Goal: Task Accomplishment & Management: Use online tool/utility

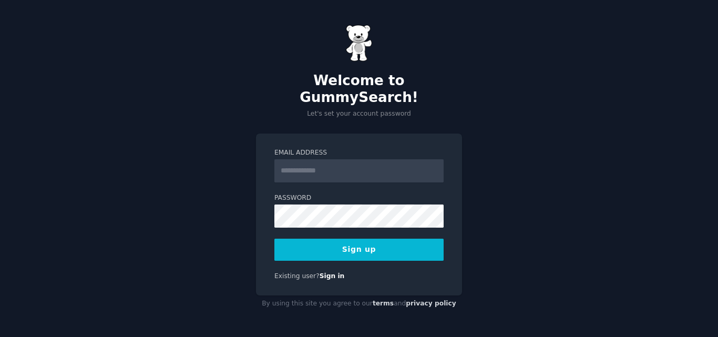
click at [310, 164] on input "Email Address" at bounding box center [358, 170] width 169 height 23
type input "**********"
click at [337, 246] on button "Sign up" at bounding box center [358, 250] width 169 height 22
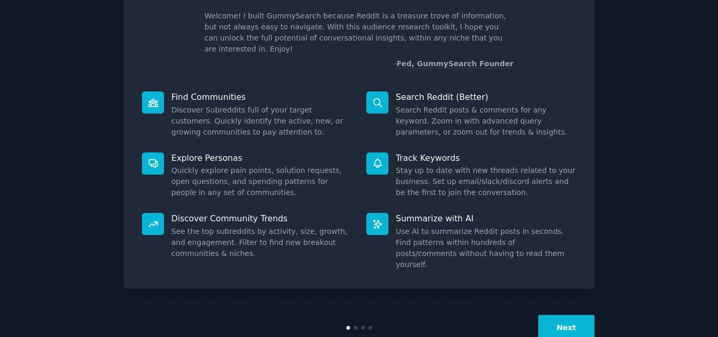
scroll to position [75, 0]
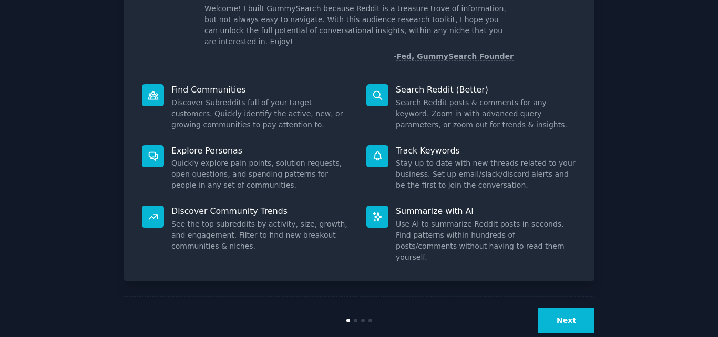
click at [562, 307] on button "Next" at bounding box center [566, 320] width 56 height 26
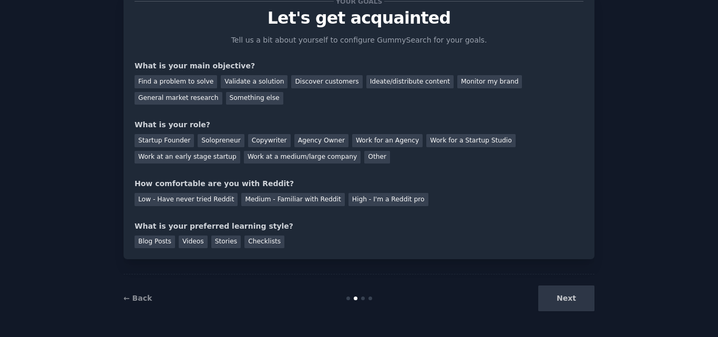
scroll to position [39, 0]
click at [190, 80] on div "Find a problem to solve" at bounding box center [175, 81] width 82 height 13
click at [225, 83] on div "Validate a solution" at bounding box center [254, 81] width 67 height 13
click at [196, 83] on div "Find a problem to solve" at bounding box center [175, 81] width 82 height 13
click at [221, 138] on div "Solopreneur" at bounding box center [221, 140] width 46 height 13
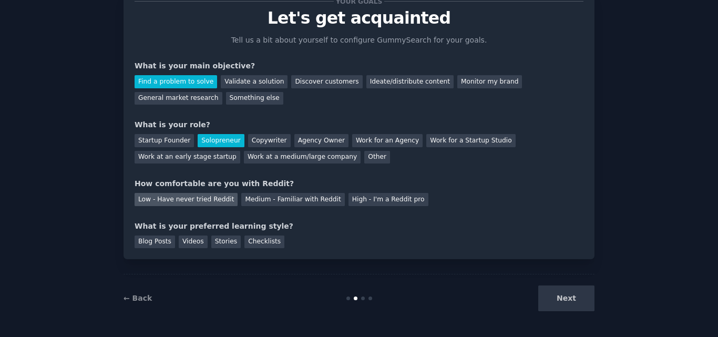
click at [210, 199] on div "Low - Have never tried Reddit" at bounding box center [185, 199] width 103 height 13
click at [160, 243] on div "Blog Posts" at bounding box center [154, 241] width 40 height 13
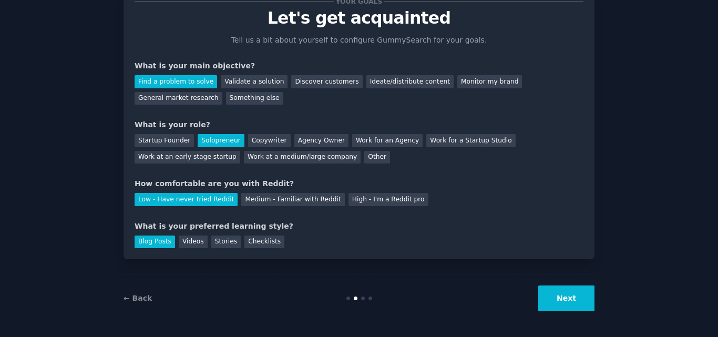
click at [557, 296] on button "Next" at bounding box center [566, 298] width 56 height 26
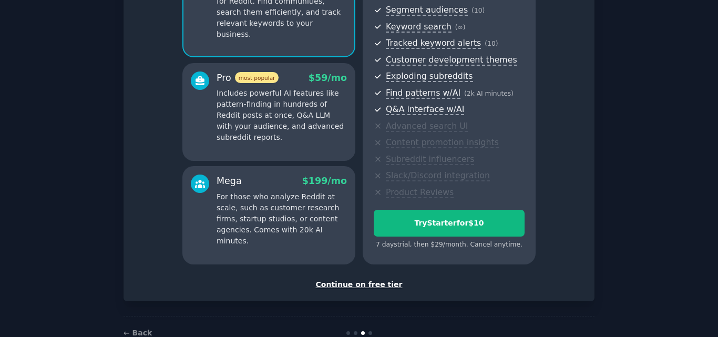
scroll to position [136, 0]
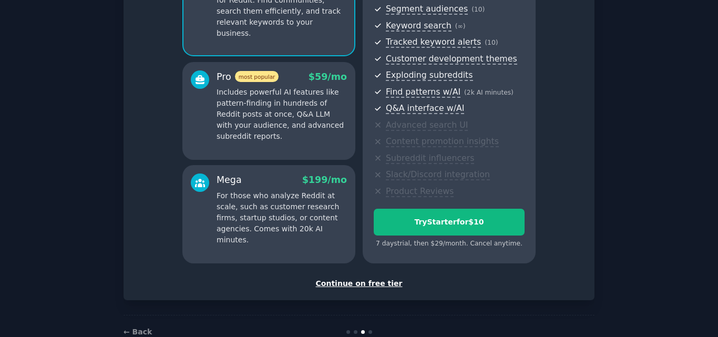
click at [387, 286] on div "Continue on free tier" at bounding box center [358, 283] width 449 height 11
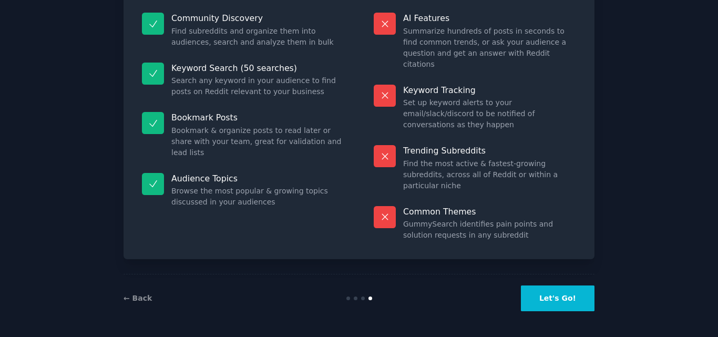
scroll to position [73, 0]
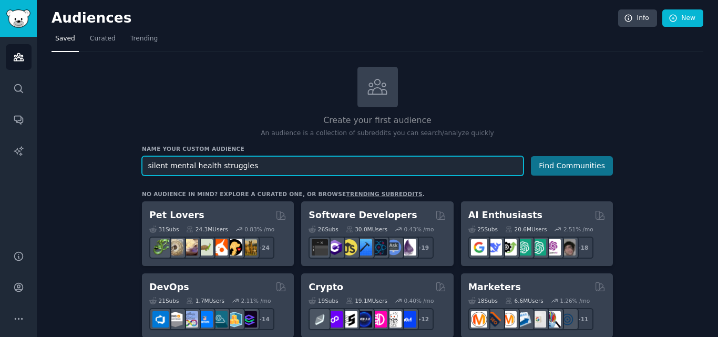
type input "silent mental health struggles"
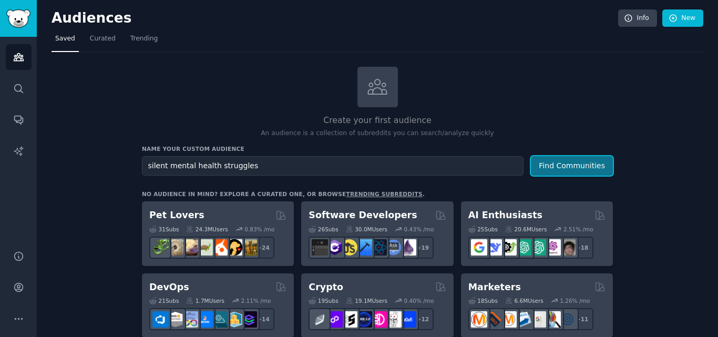
click at [558, 168] on button "Find Communities" at bounding box center [572, 165] width 82 height 19
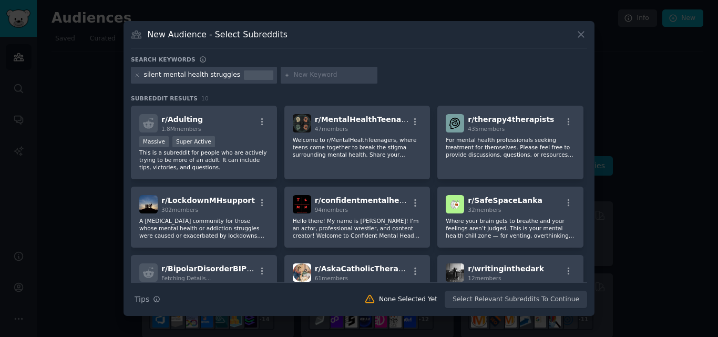
click at [223, 74] on div "silent mental health struggles" at bounding box center [192, 74] width 97 height 9
click at [139, 74] on icon at bounding box center [137, 76] width 6 height 6
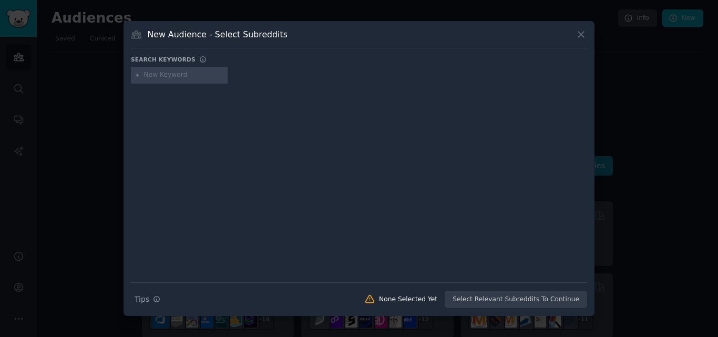
click at [154, 75] on input "text" at bounding box center [184, 74] width 80 height 9
type input "anxiety"
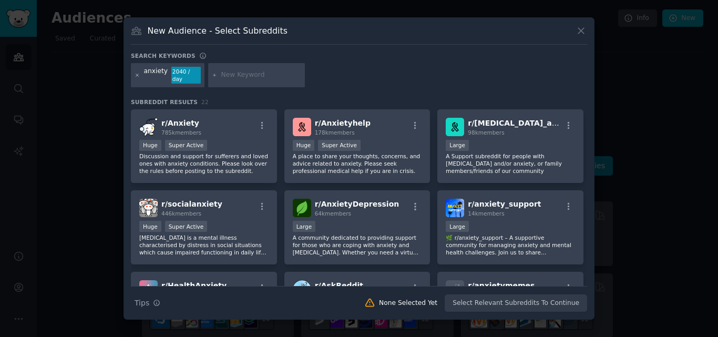
click at [138, 76] on icon at bounding box center [137, 75] width 3 height 3
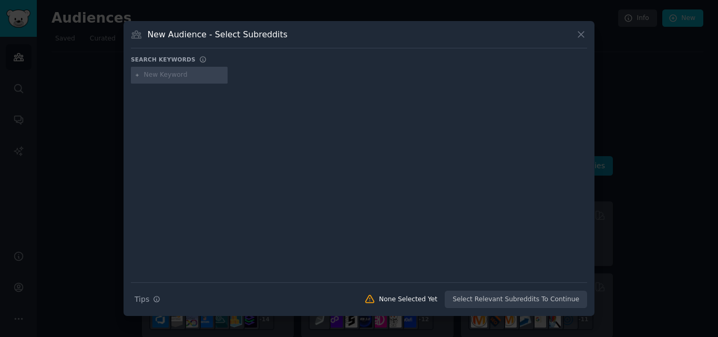
click at [153, 74] on input "text" at bounding box center [184, 74] width 80 height 9
type input "sleep related anxiety"
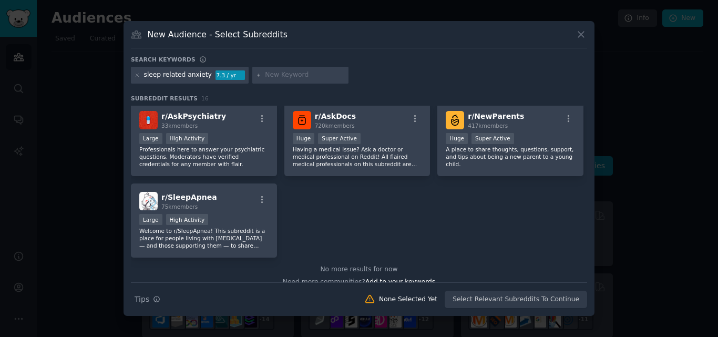
scroll to position [329, 0]
click at [137, 76] on icon at bounding box center [137, 76] width 6 height 6
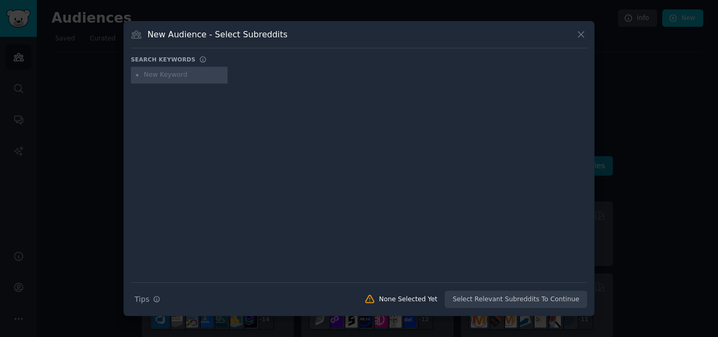
click at [149, 76] on input "text" at bounding box center [184, 74] width 80 height 9
type input "high functioning anxiety and [MEDICAL_DATA]"
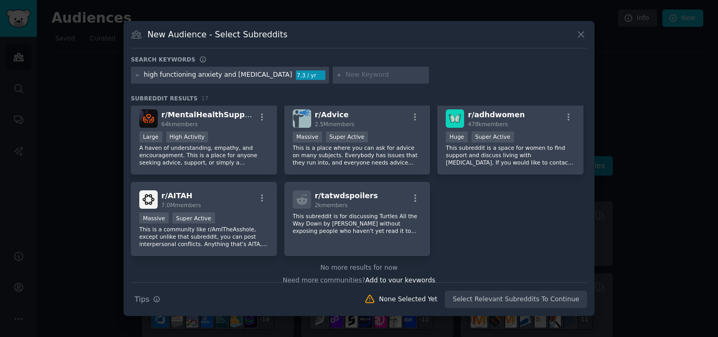
scroll to position [337, 0]
